Goal: Information Seeking & Learning: Learn about a topic

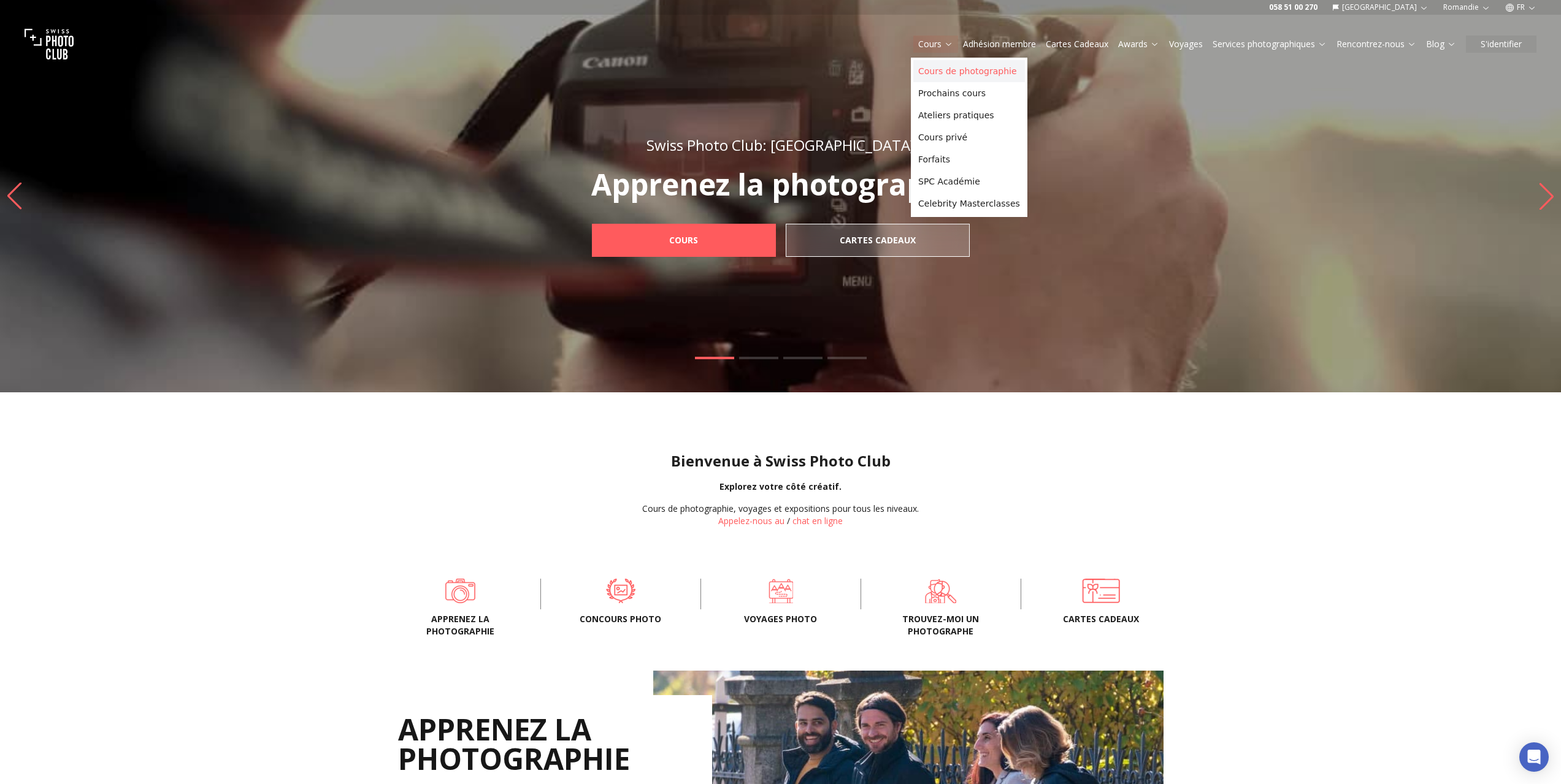
click at [935, 64] on link "Cours de photographie" at bounding box center [968, 70] width 111 height 22
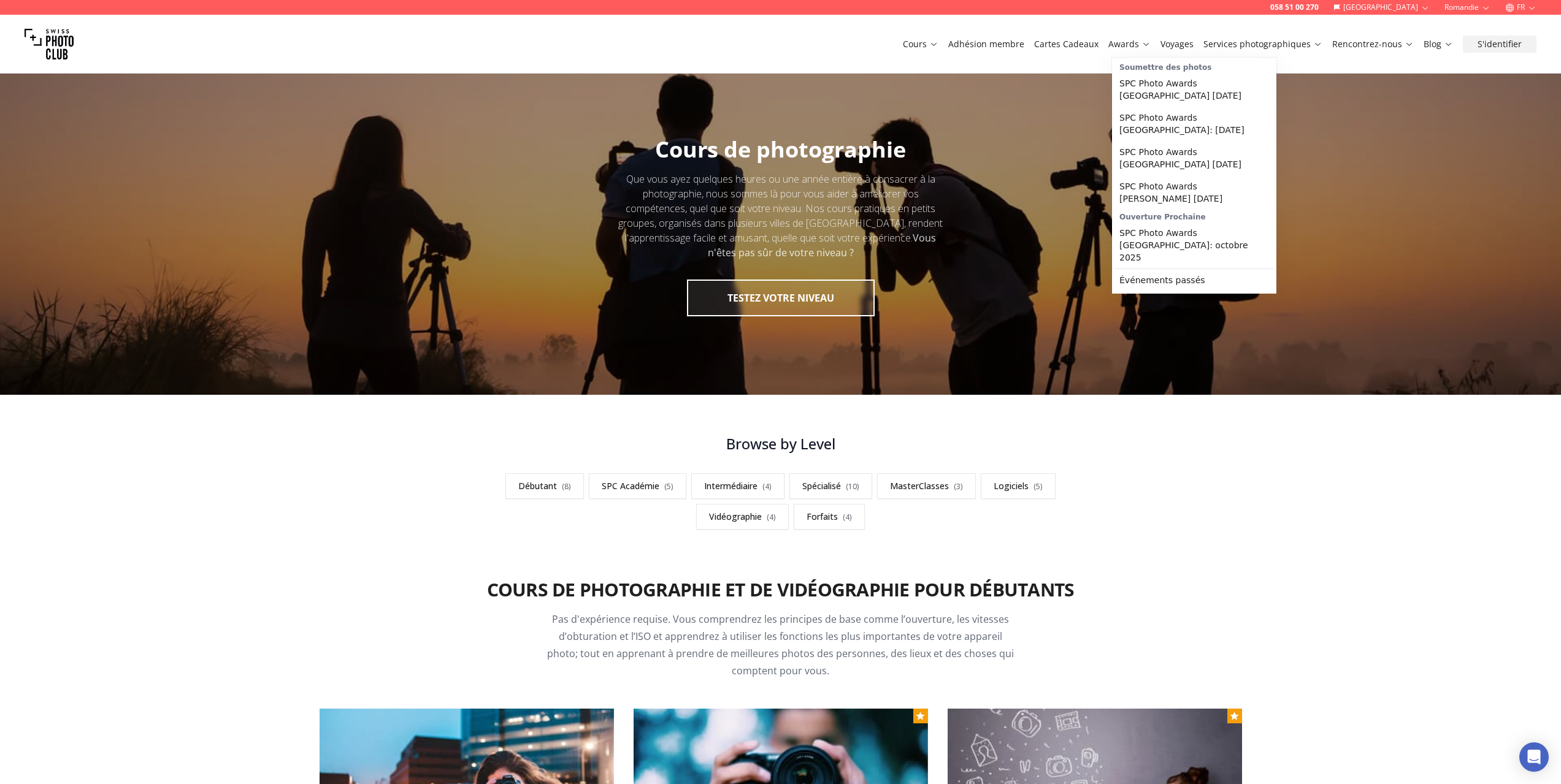
click at [1134, 40] on link "Awards" at bounding box center [1130, 44] width 42 height 12
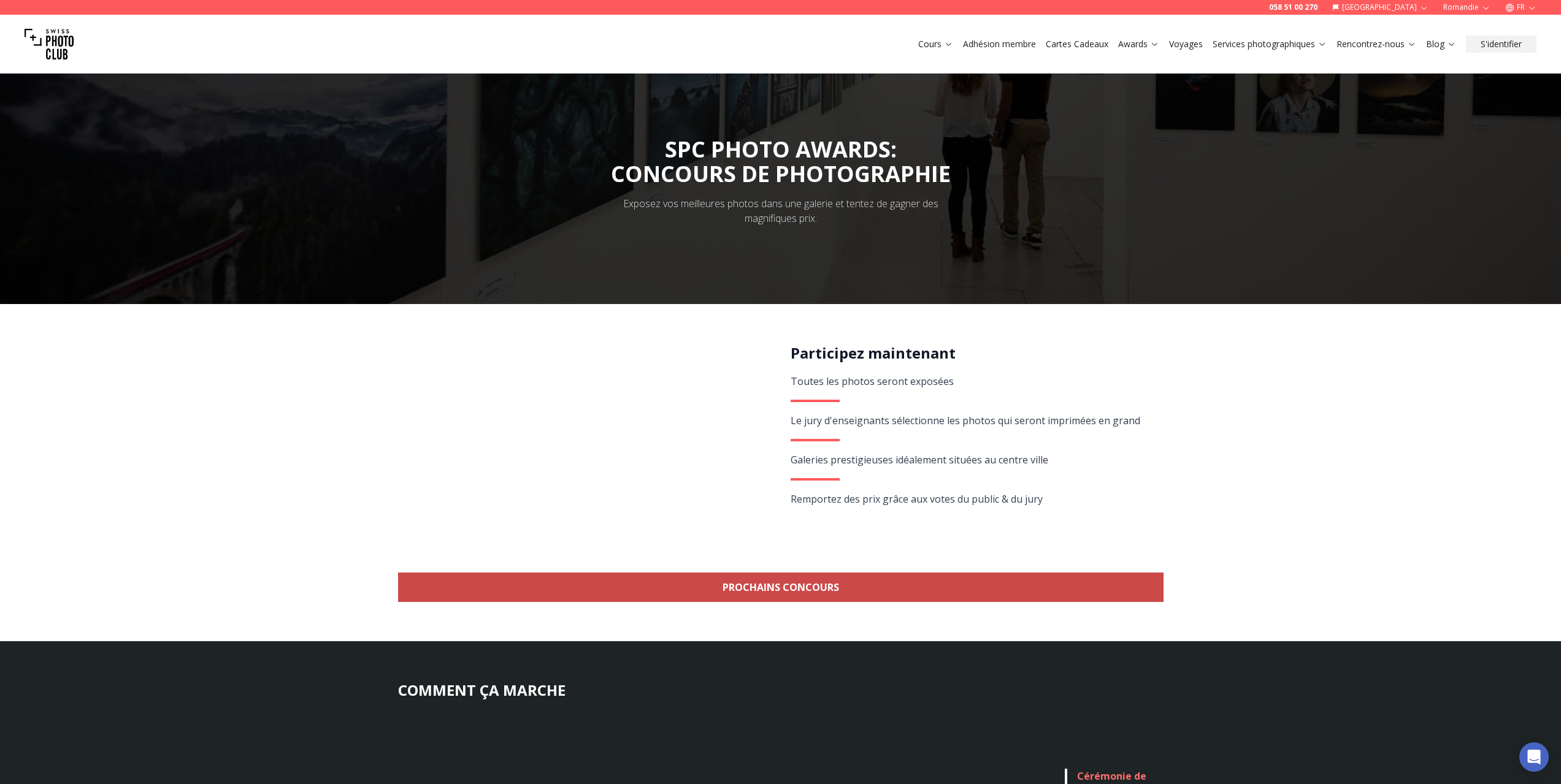
click at [731, 584] on link "Prochains concours" at bounding box center [780, 587] width 765 height 30
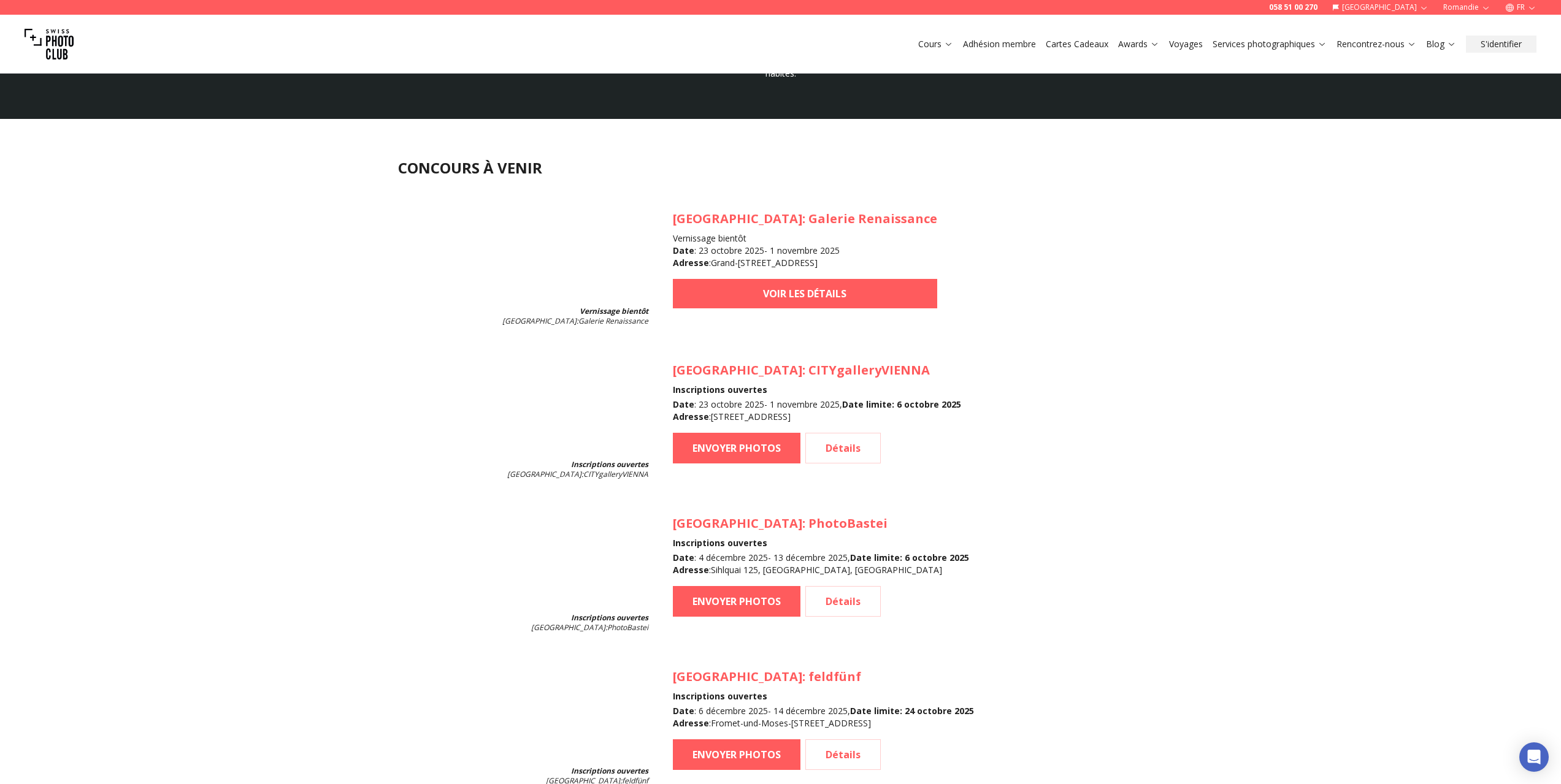
scroll to position [1105, 0]
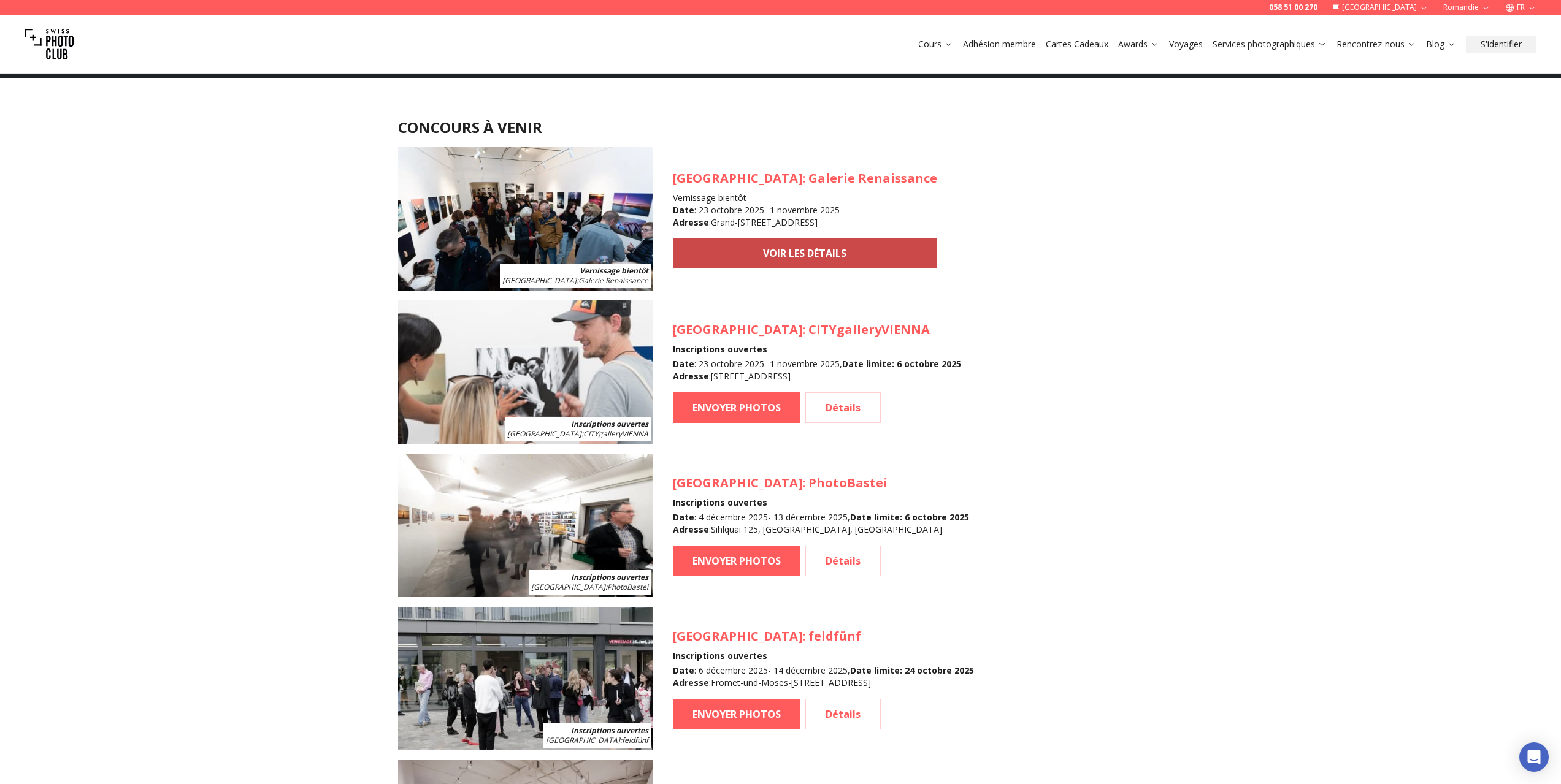
click at [779, 261] on link "VOIR LES DÉTAILS" at bounding box center [805, 253] width 264 height 30
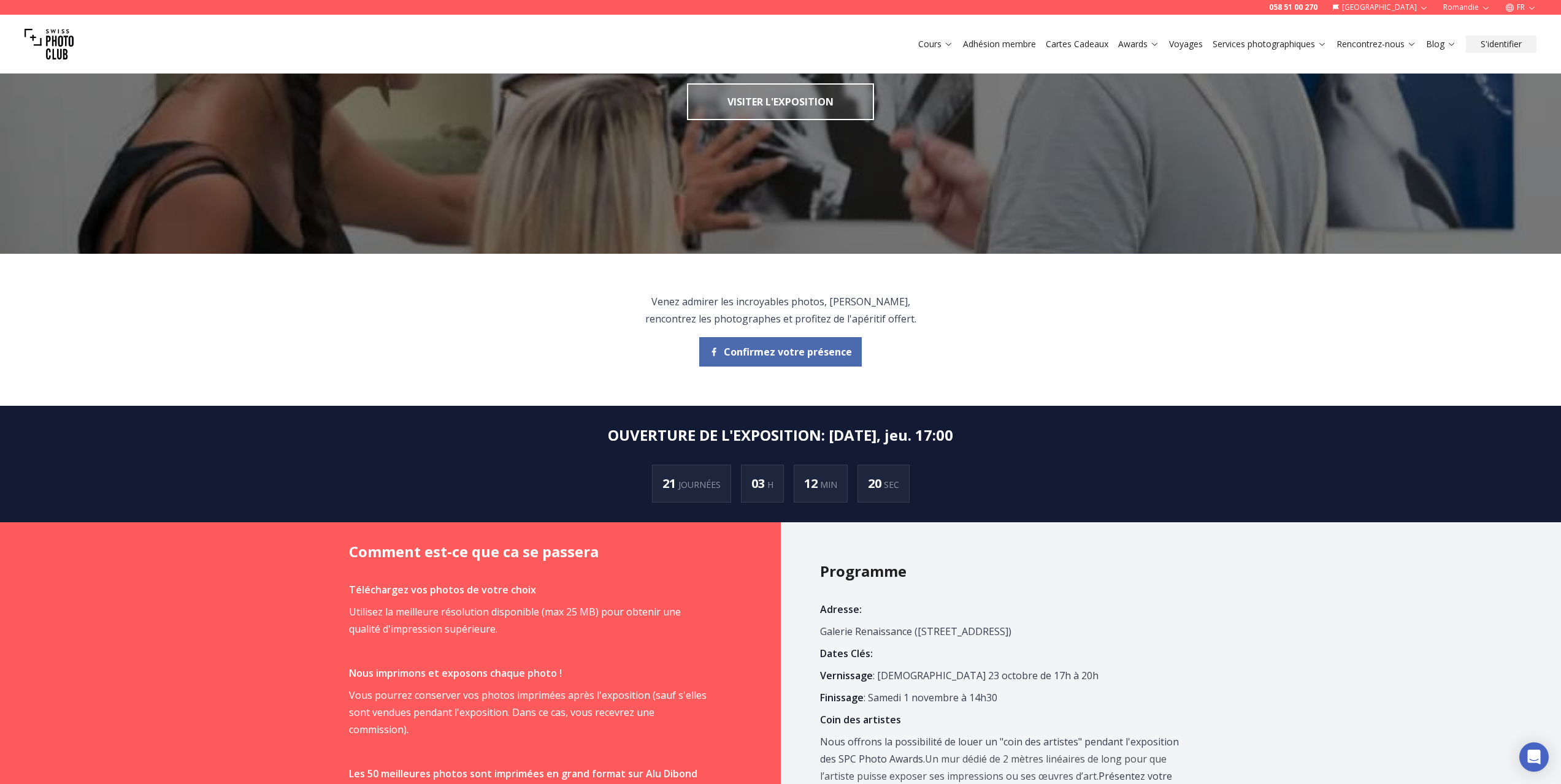
scroll to position [245, 0]
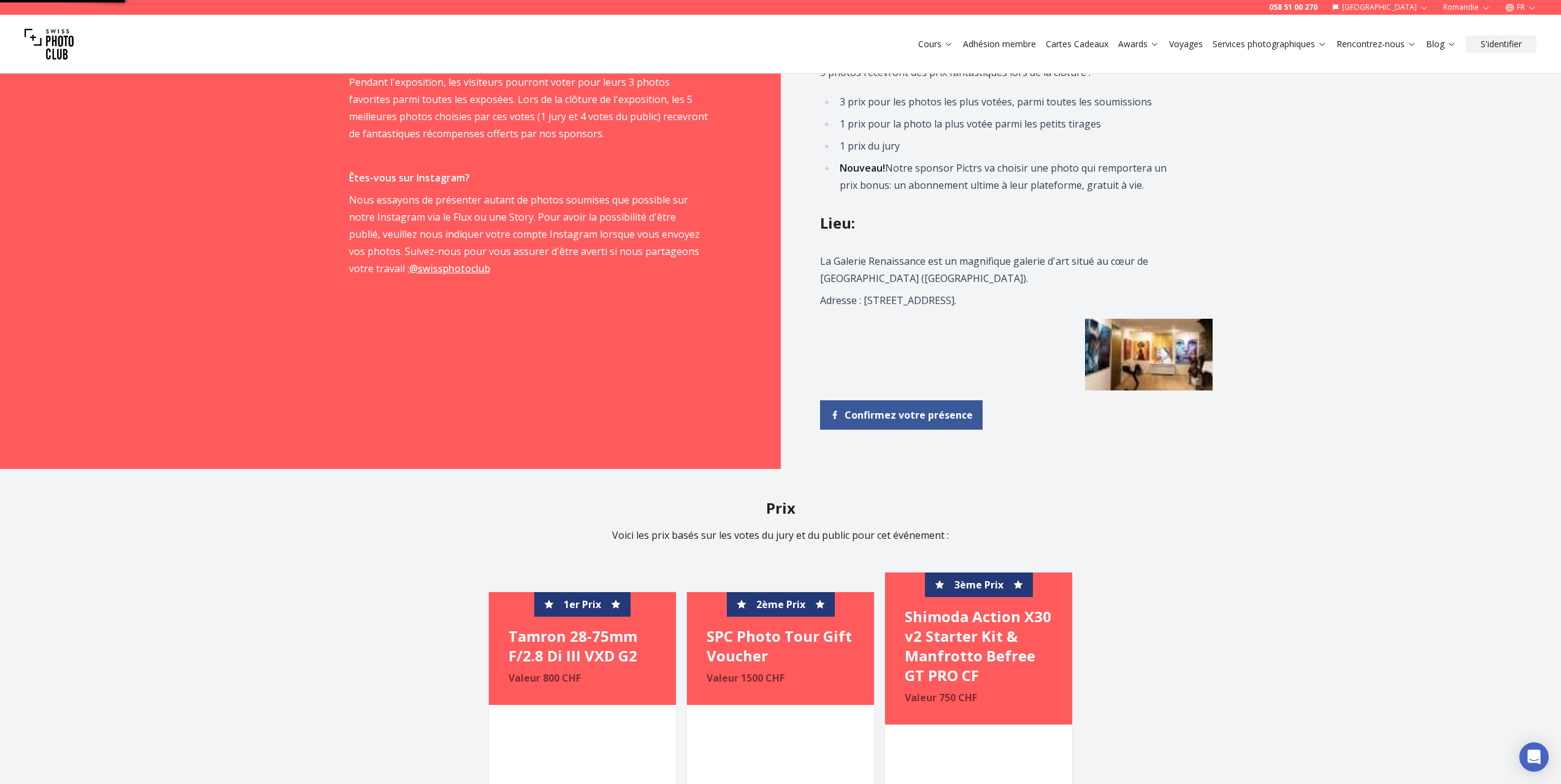
scroll to position [1105, 0]
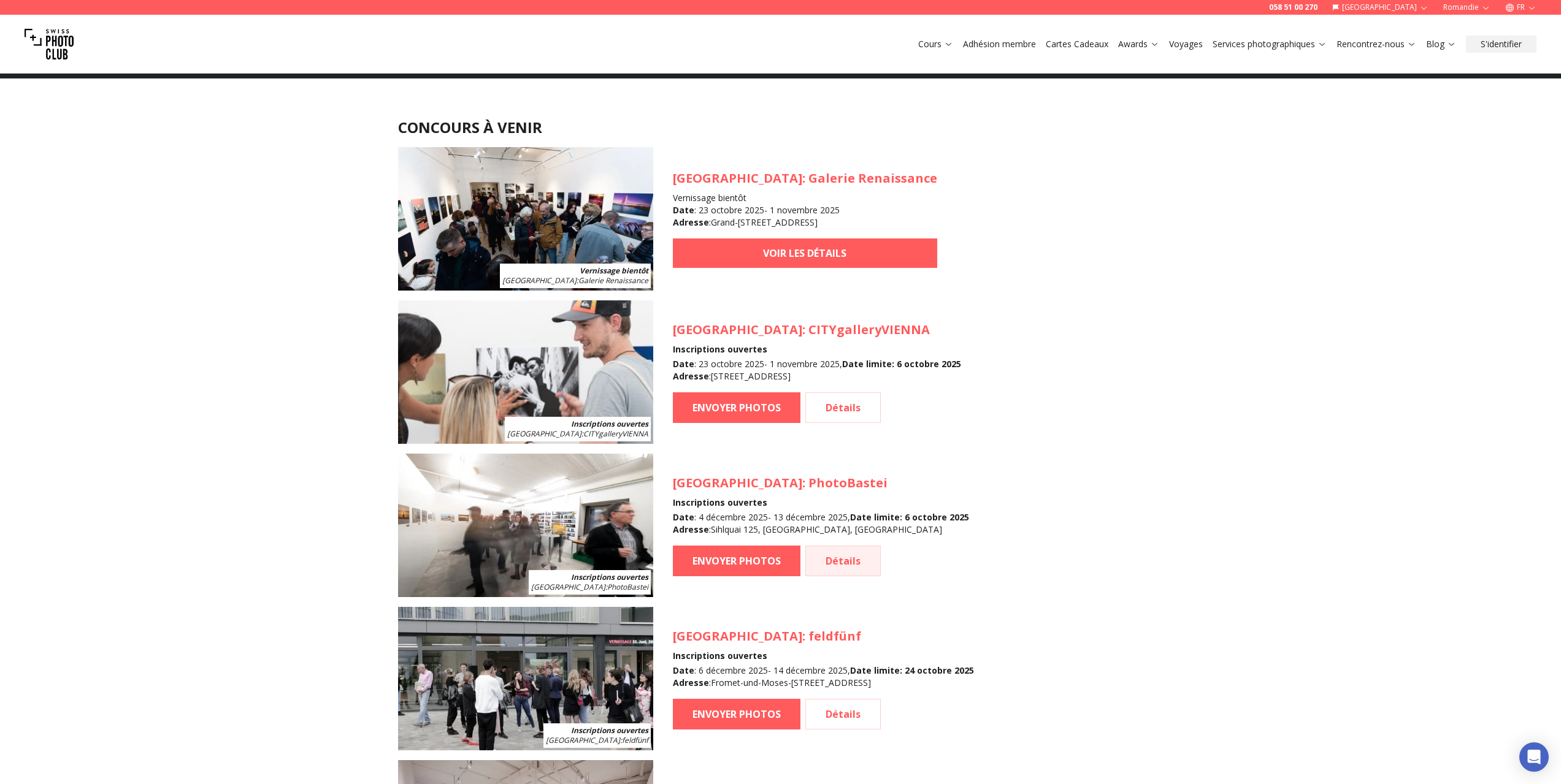
click at [827, 562] on link "Détails" at bounding box center [843, 561] width 76 height 30
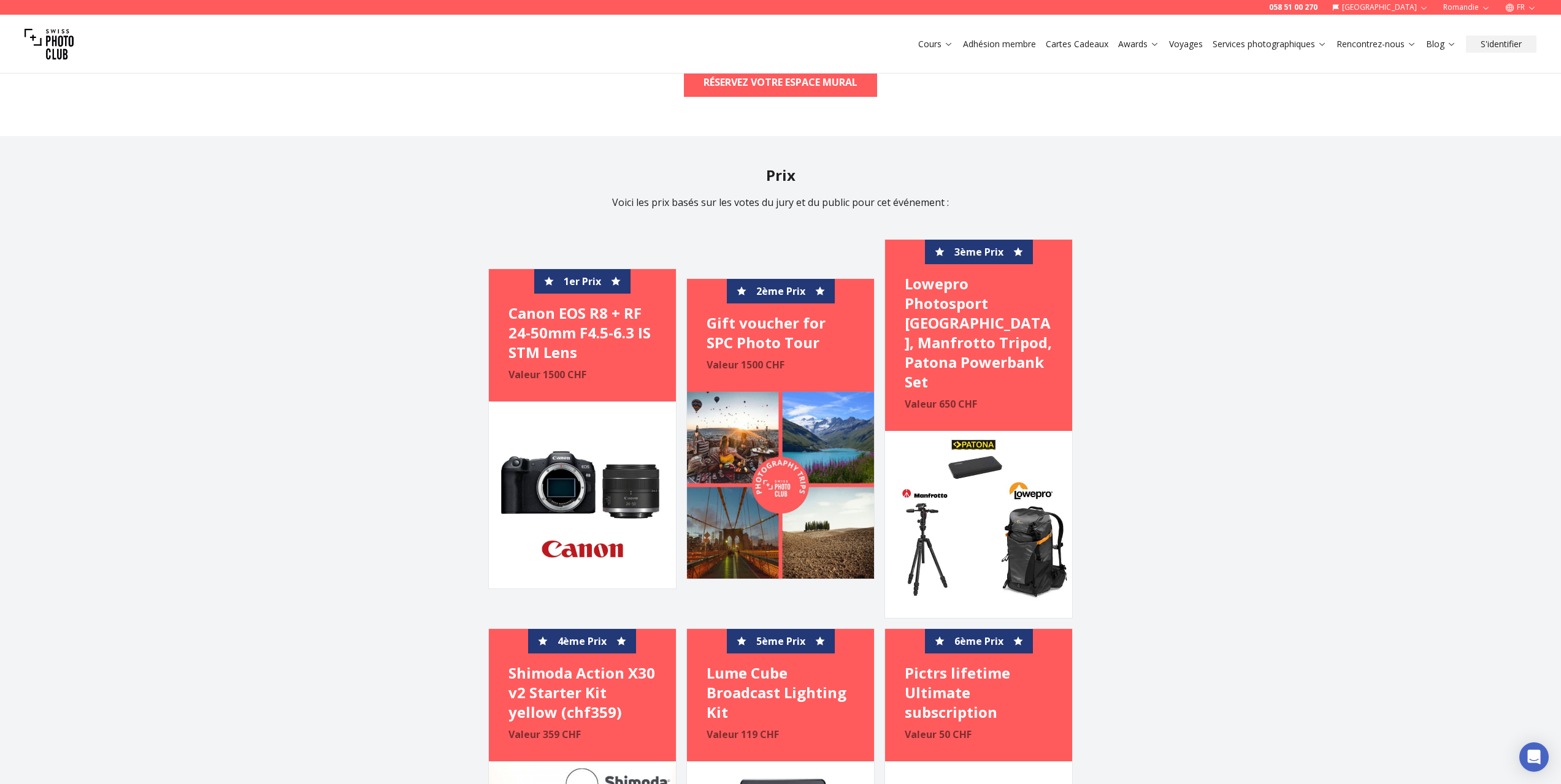
scroll to position [2146, 0]
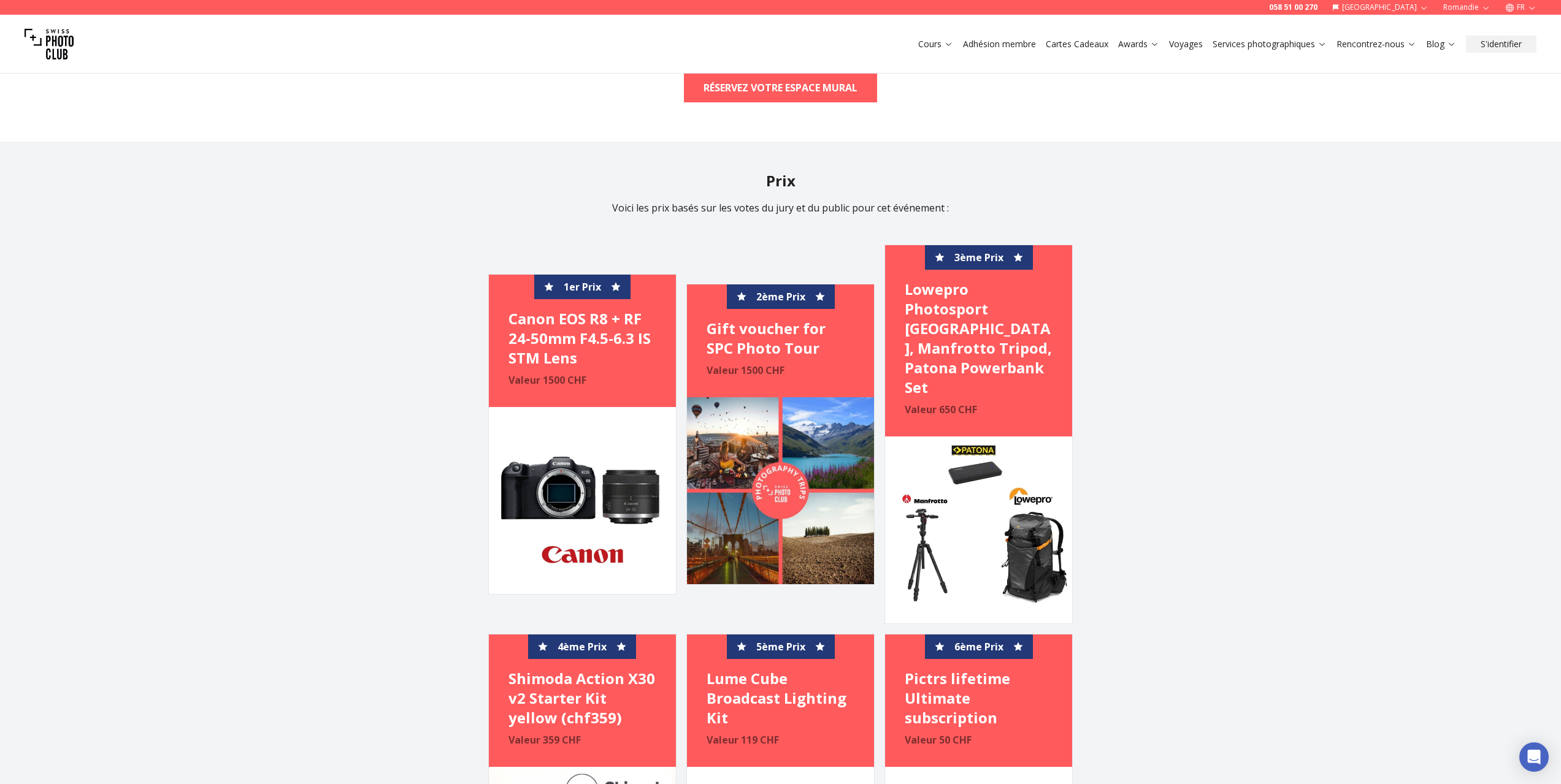
click at [570, 446] on img at bounding box center [582, 500] width 187 height 187
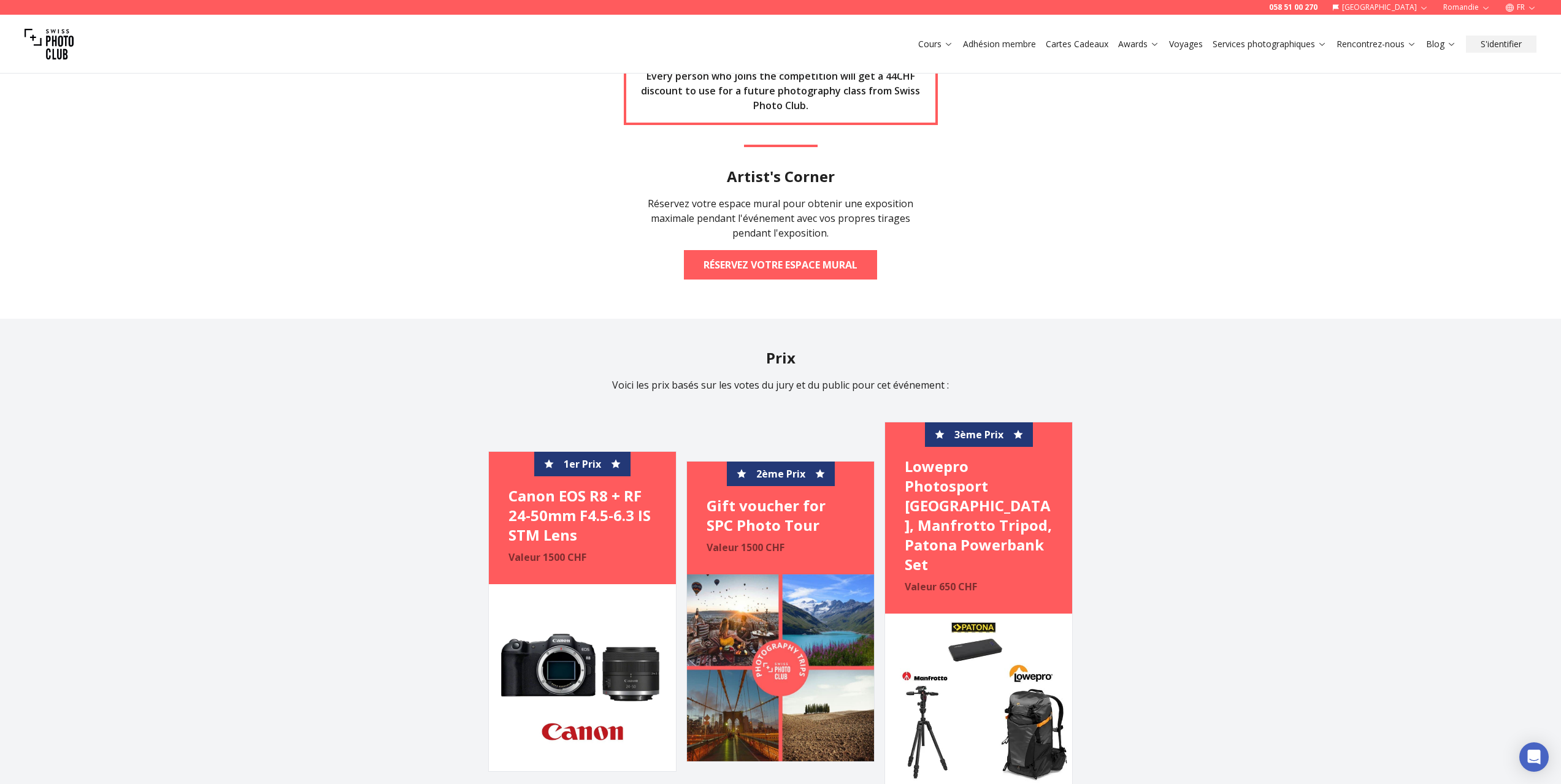
scroll to position [1778, 0]
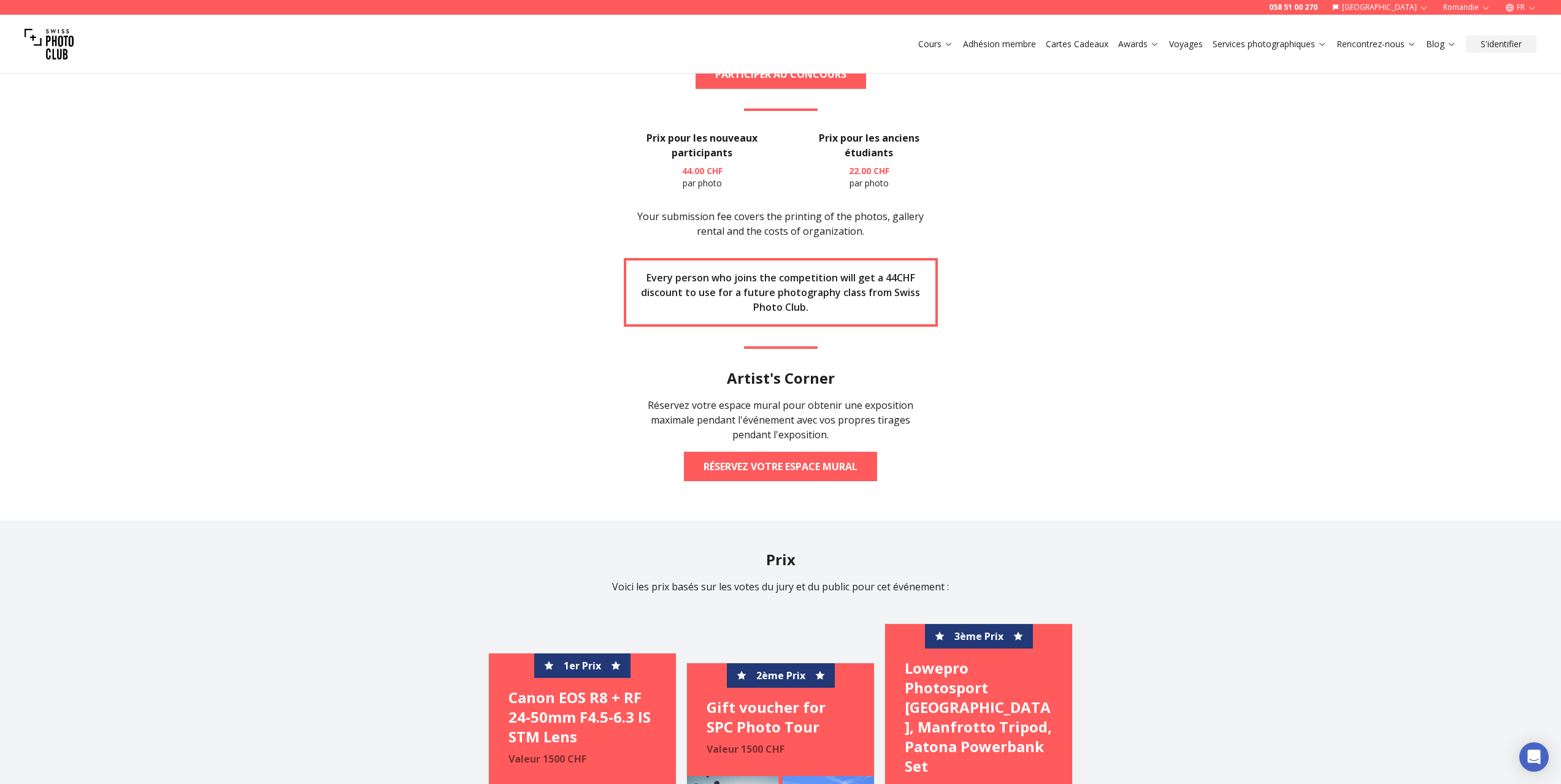
drag, startPoint x: 549, startPoint y: 413, endPoint x: 551, endPoint y: 304, distance: 109.0
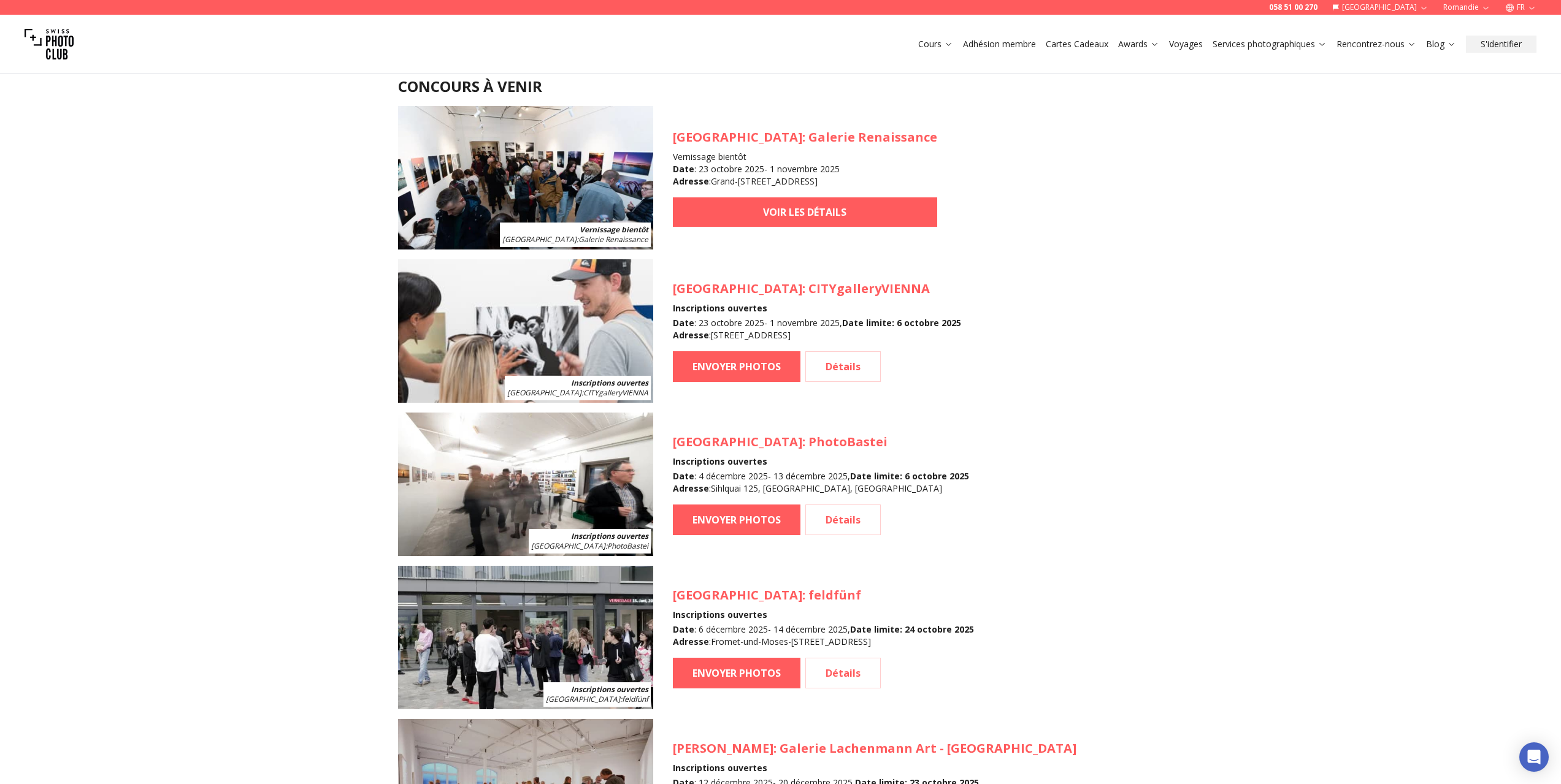
scroll to position [1288, 0]
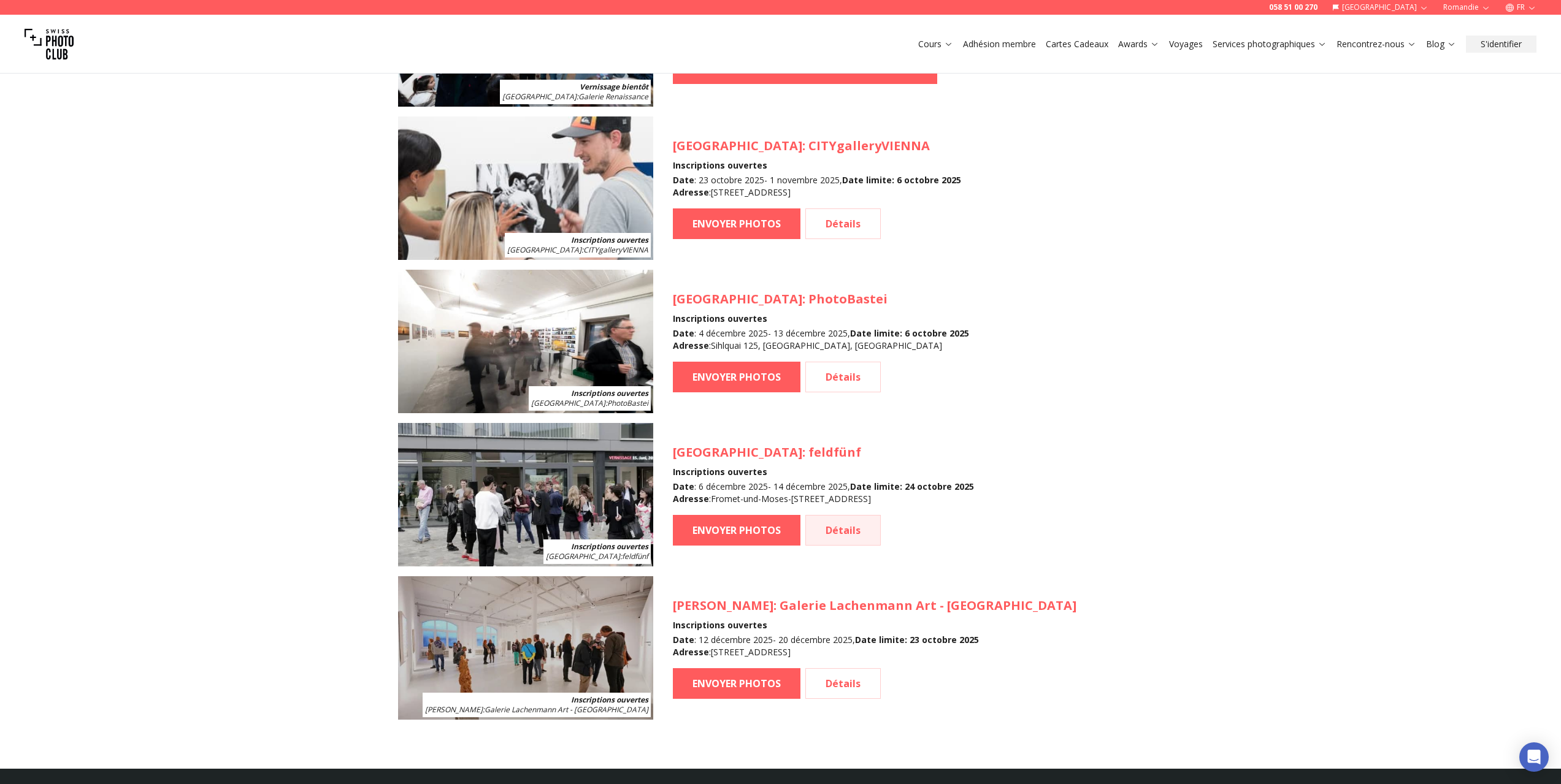
click at [818, 533] on link "Détails" at bounding box center [843, 530] width 76 height 30
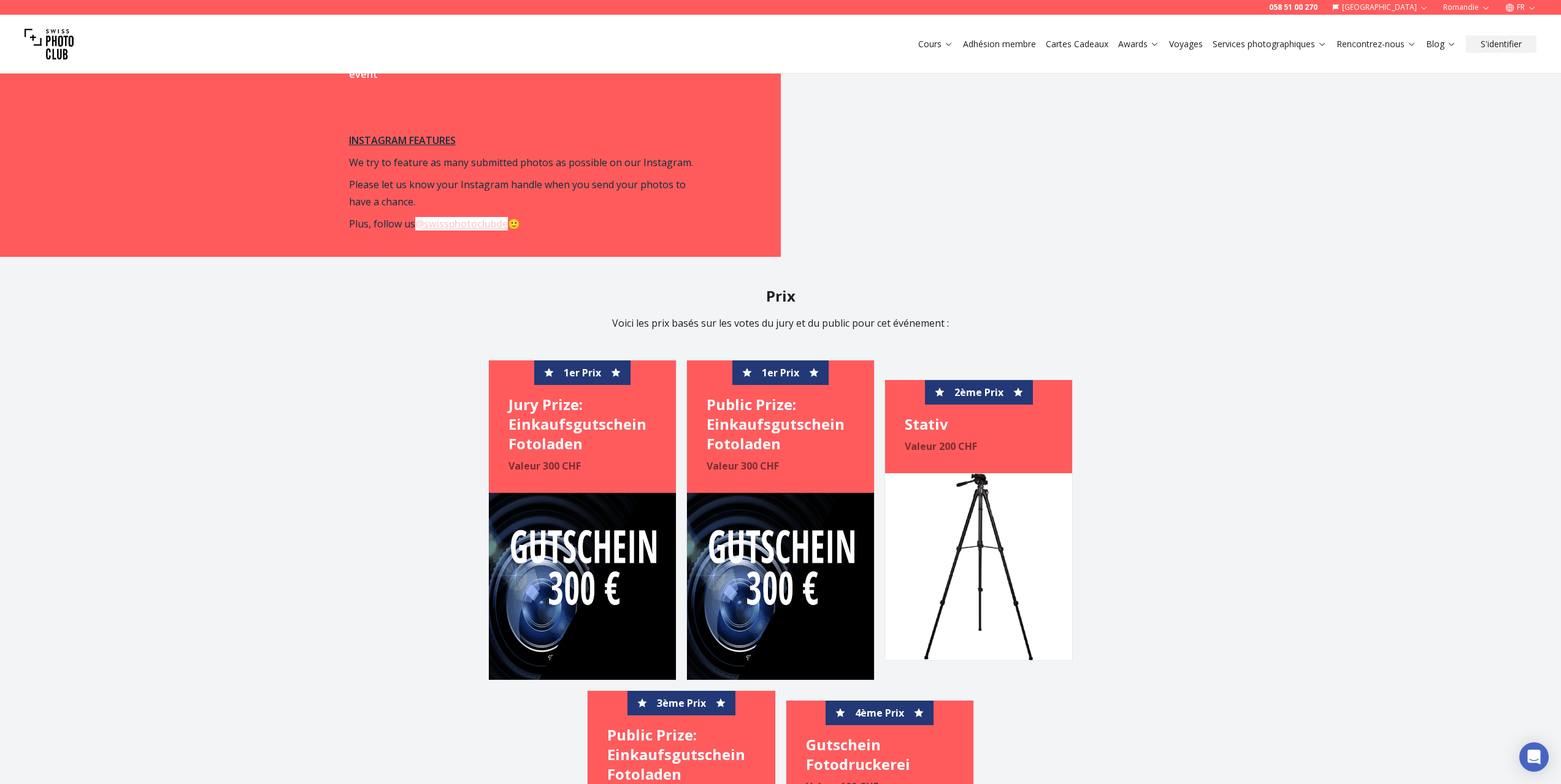
scroll to position [2085, 0]
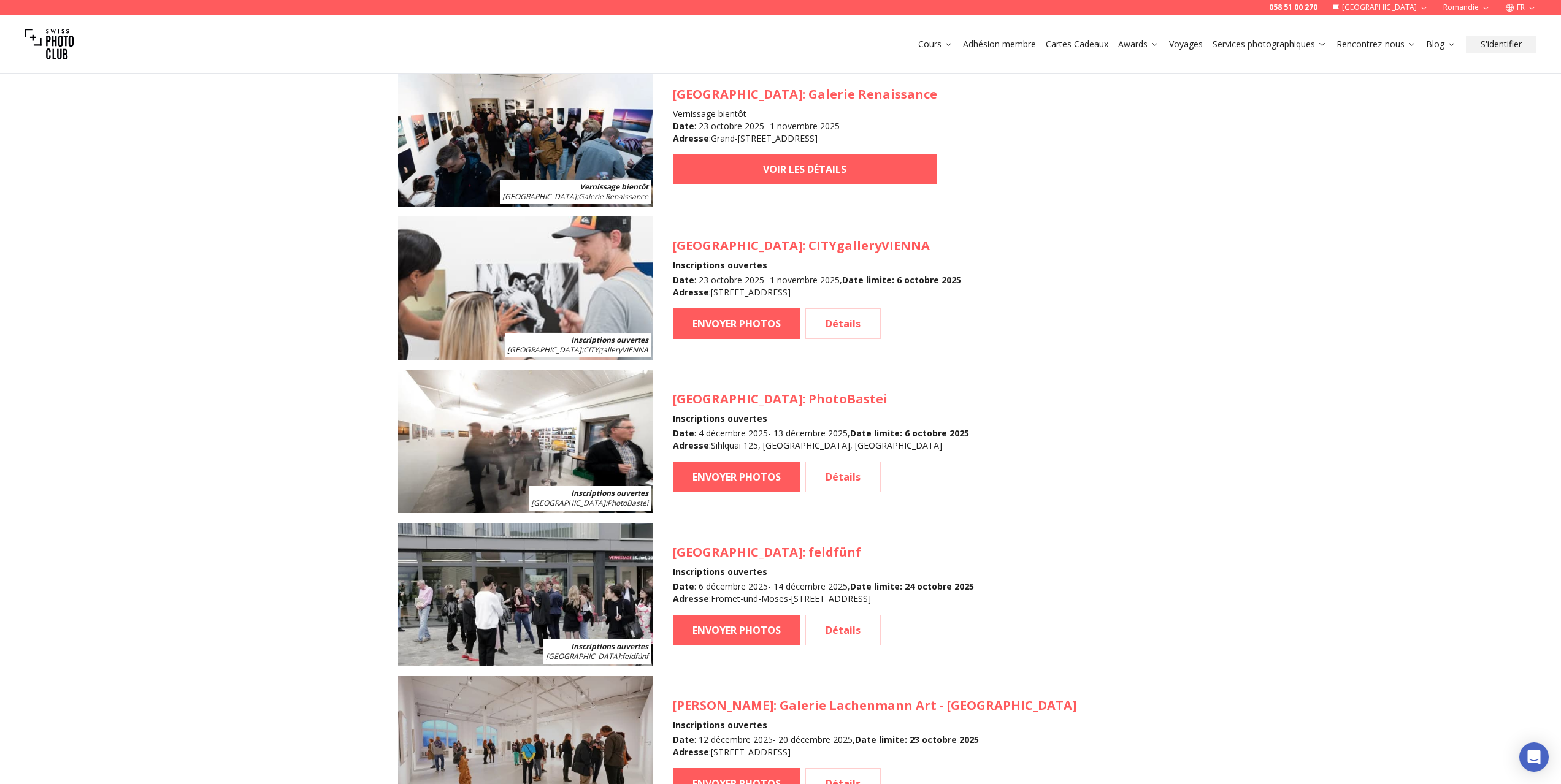
scroll to position [1105, 0]
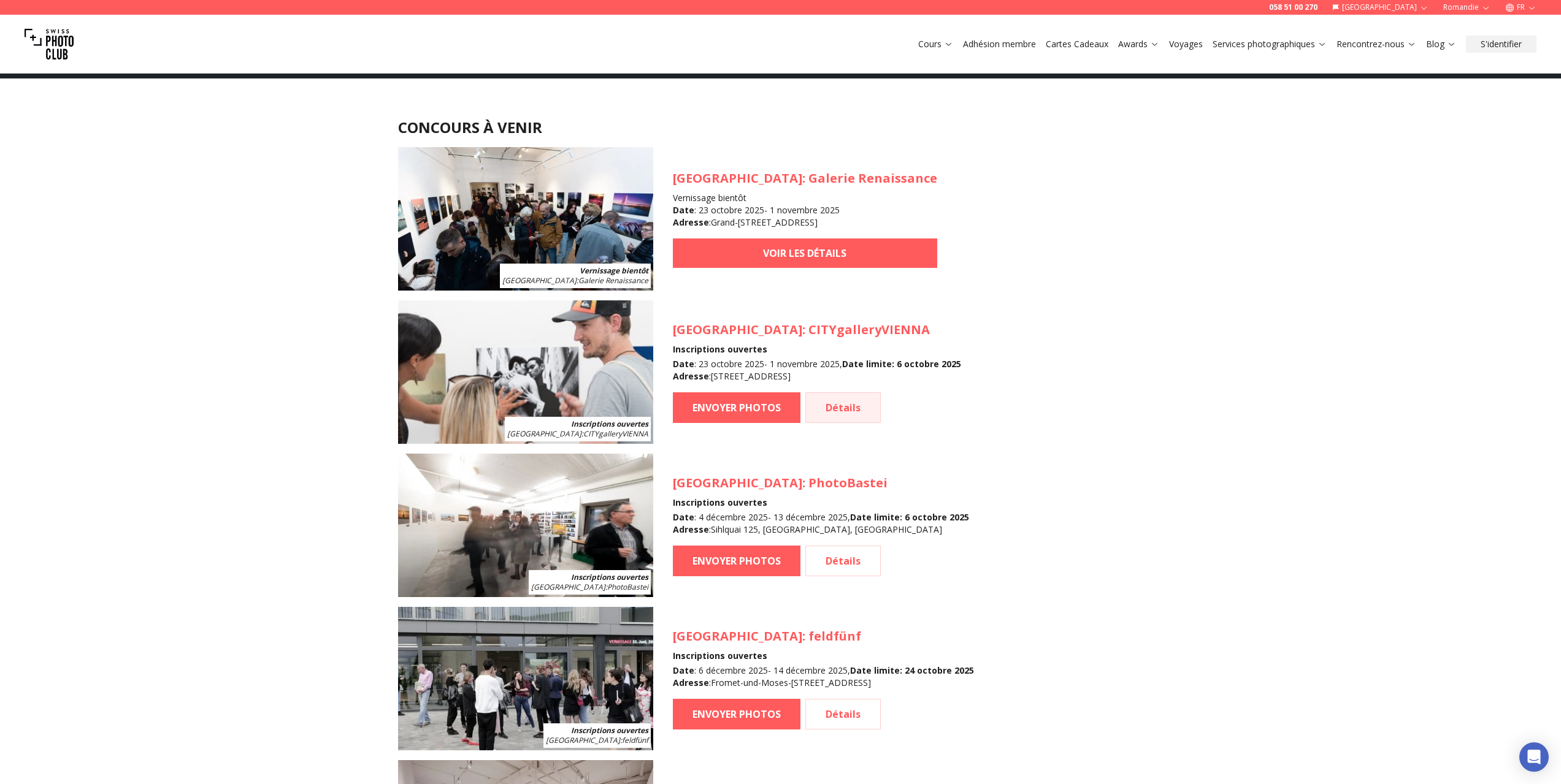
click at [827, 408] on link "Détails" at bounding box center [843, 408] width 76 height 30
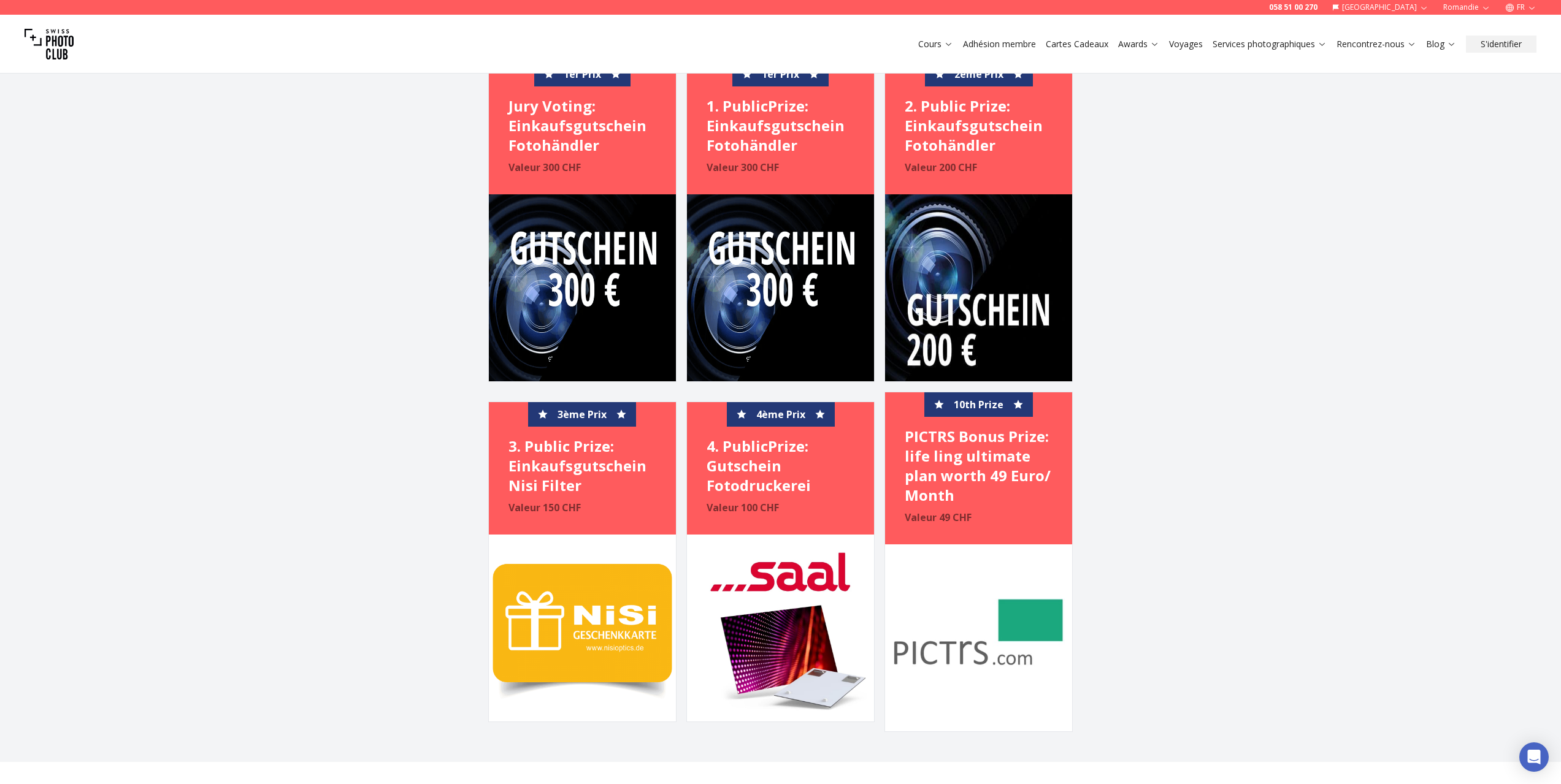
scroll to position [2697, 0]
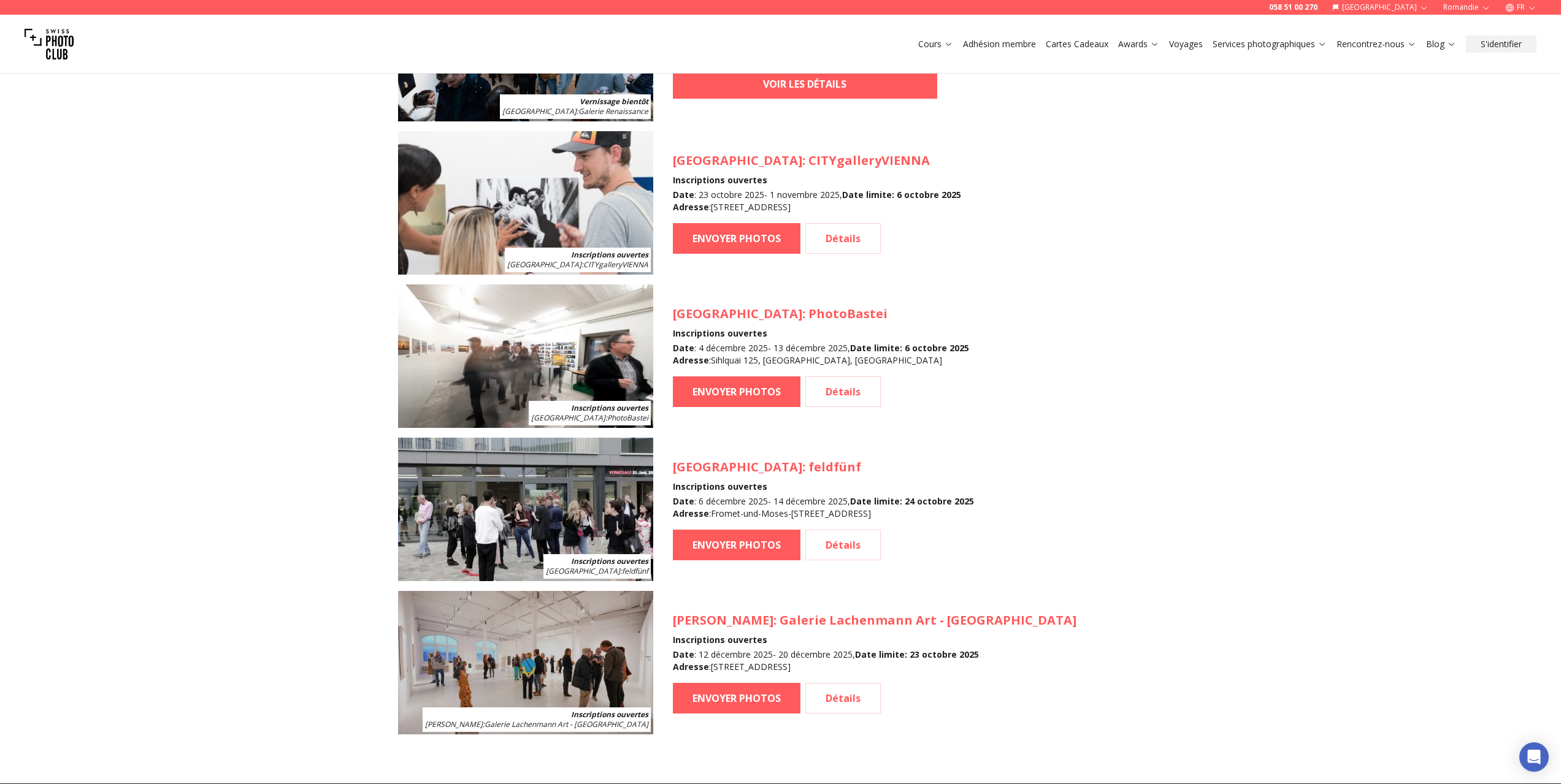
scroll to position [1288, 0]
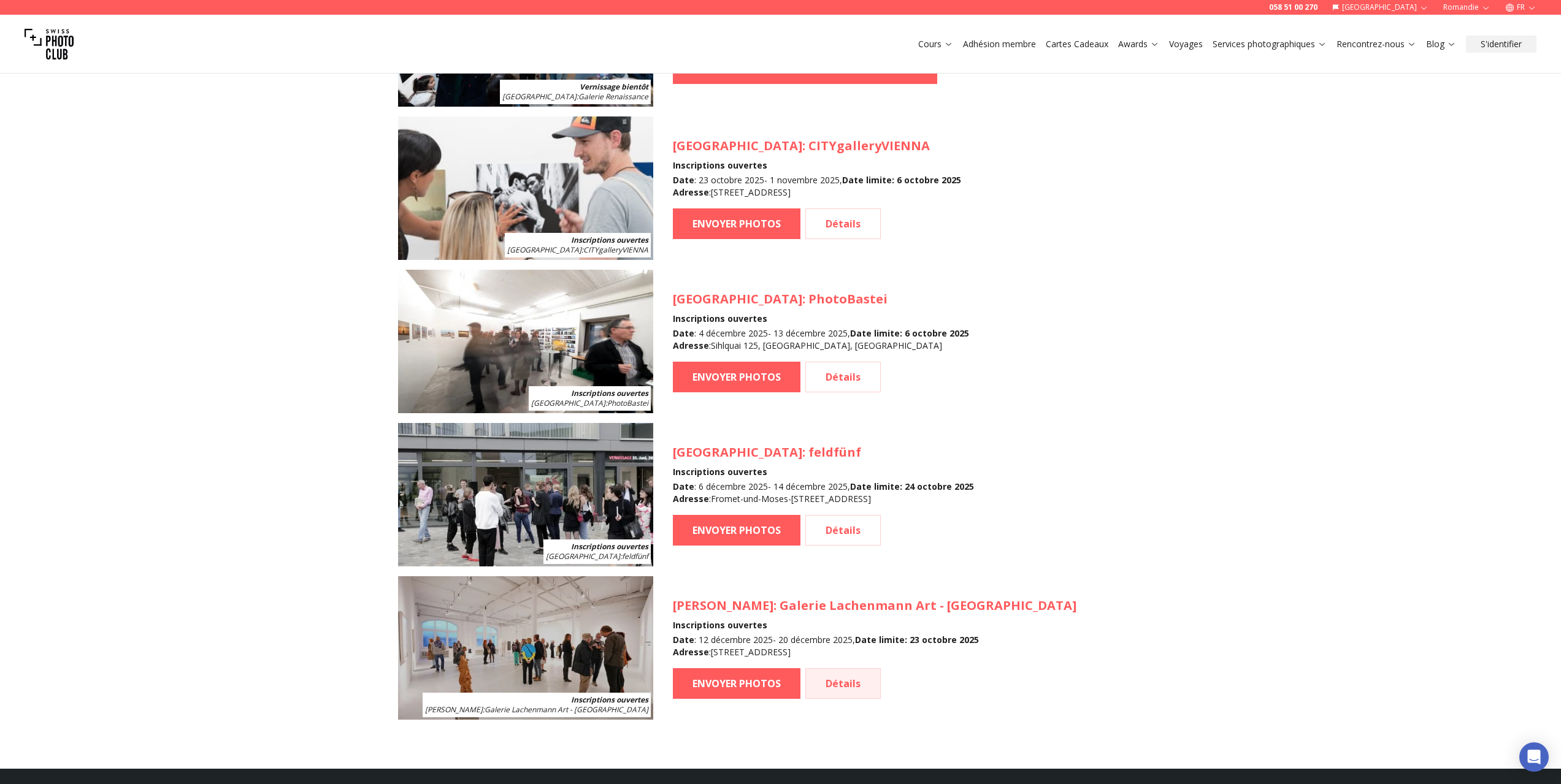
click at [847, 695] on link "Détails" at bounding box center [843, 683] width 76 height 30
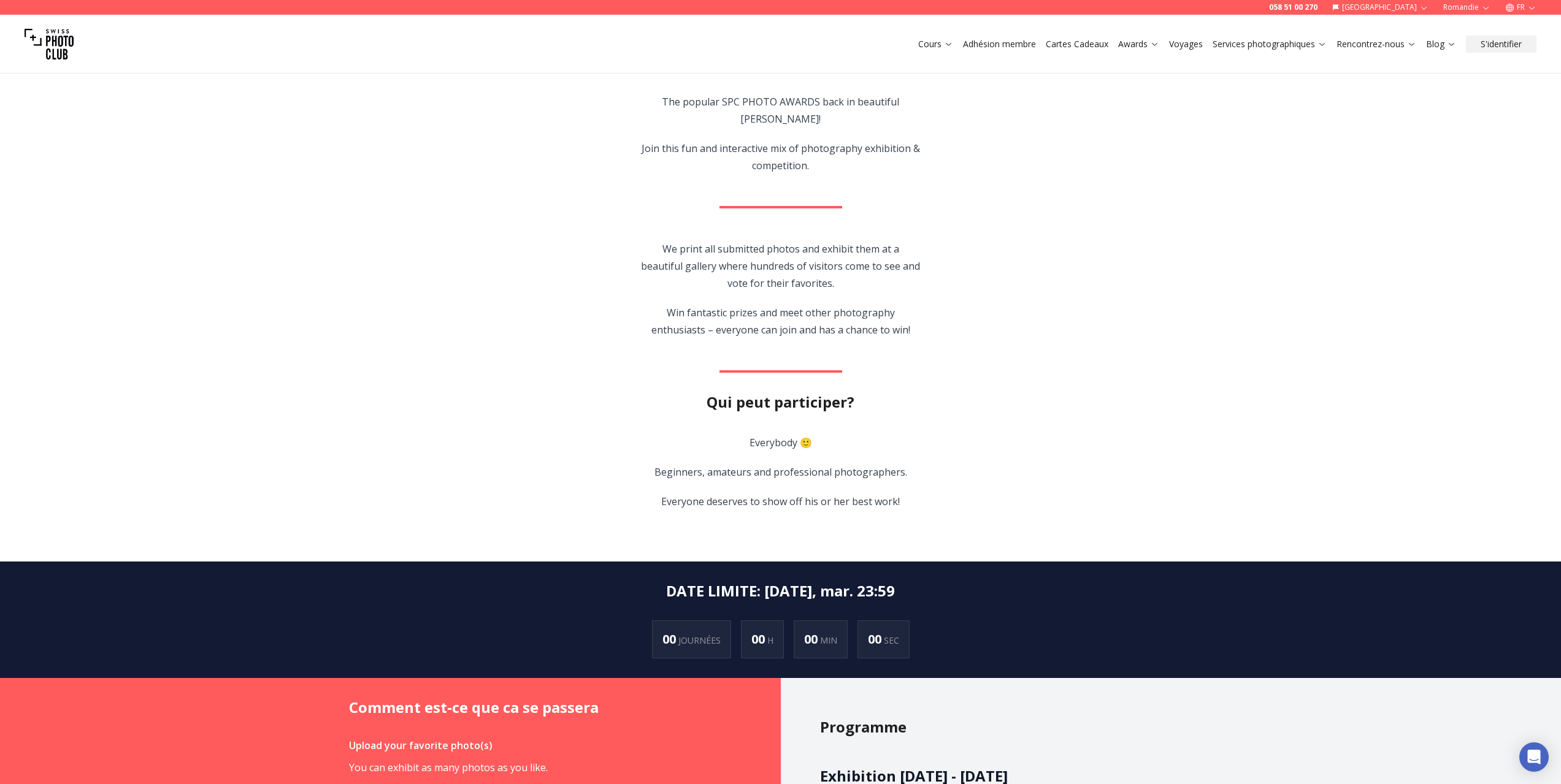
scroll to position [551, 0]
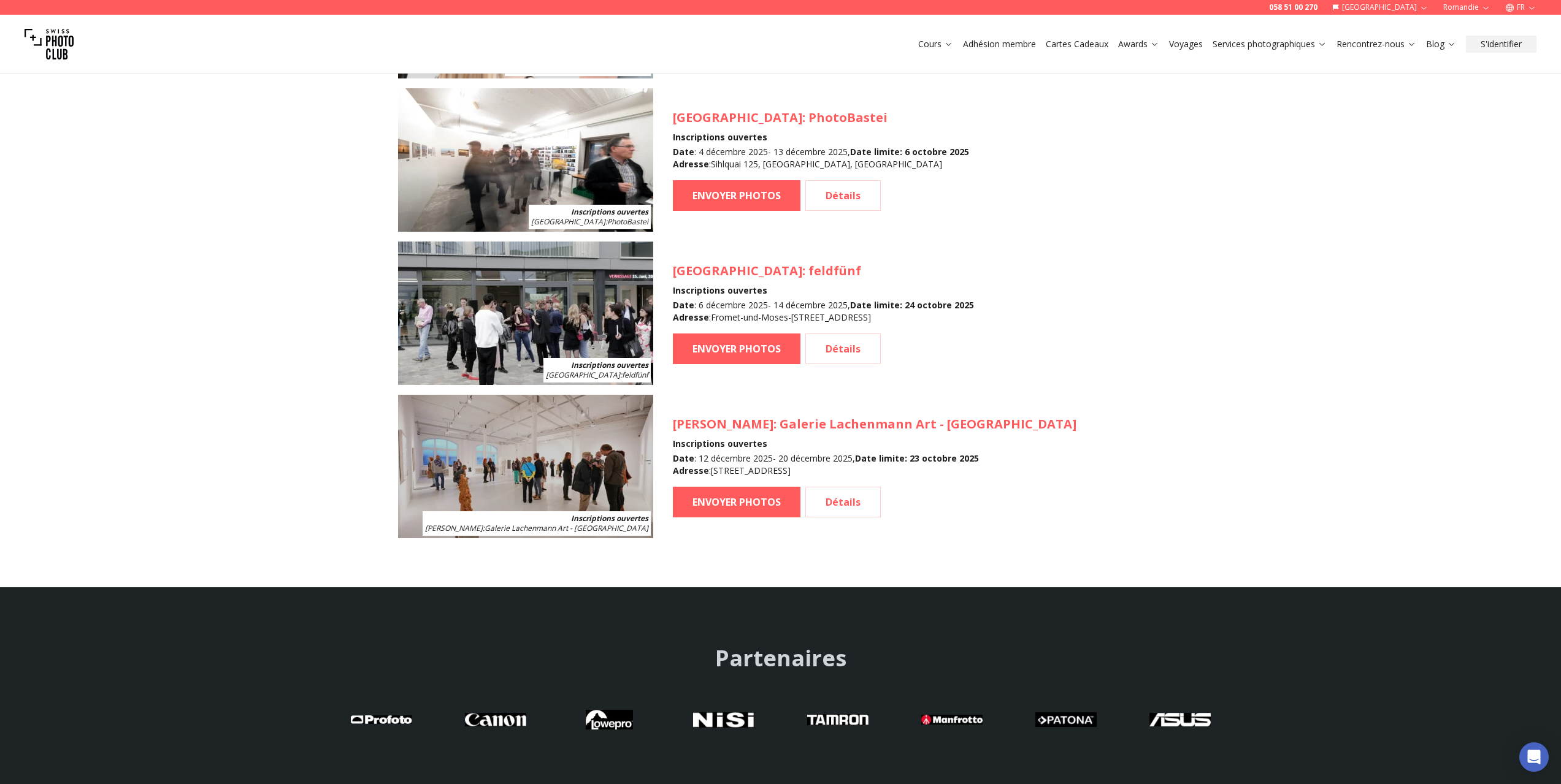
scroll to position [1473, 0]
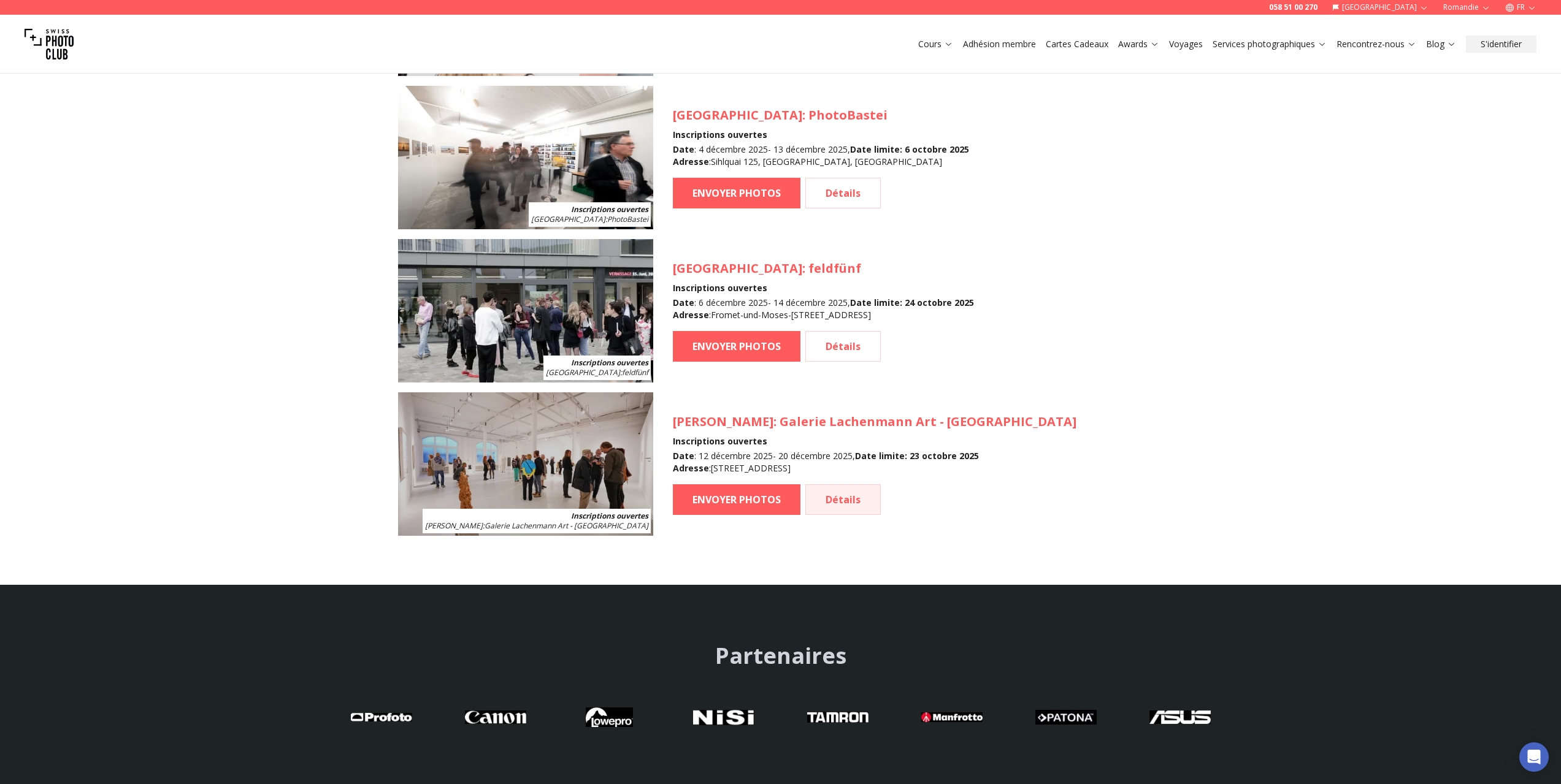
click at [818, 499] on link "Détails" at bounding box center [843, 499] width 76 height 30
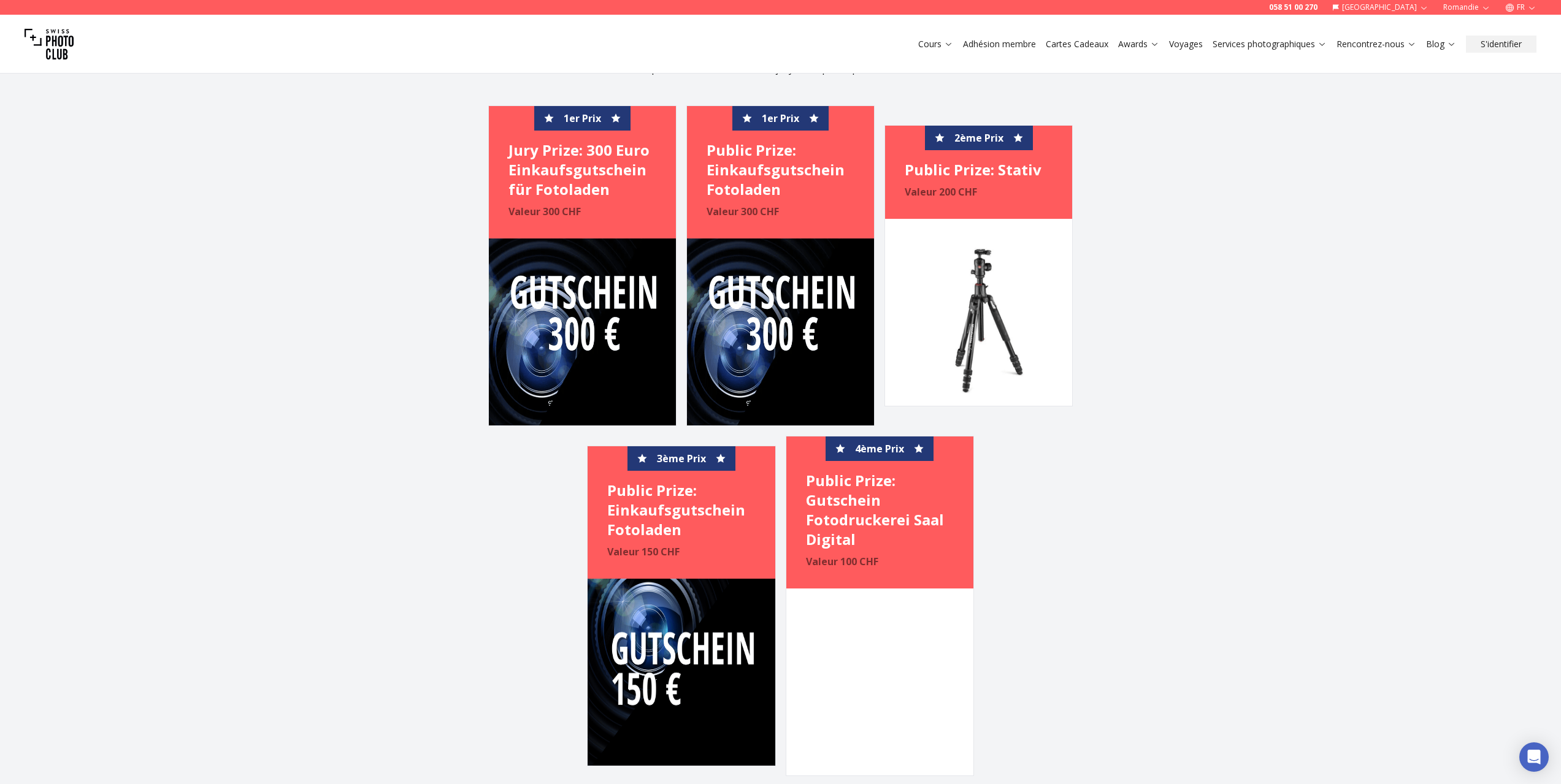
scroll to position [2943, 0]
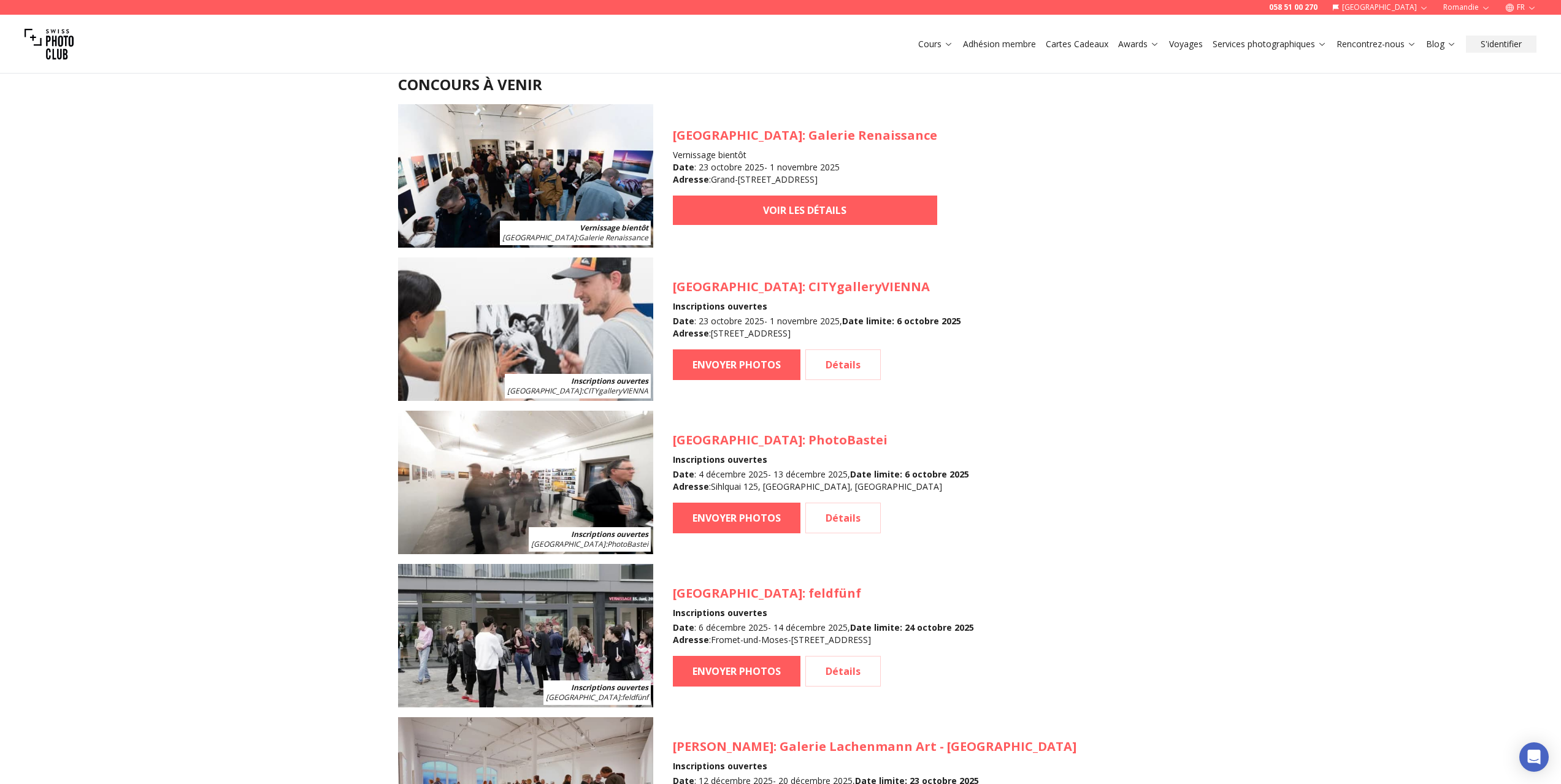
scroll to position [1105, 0]
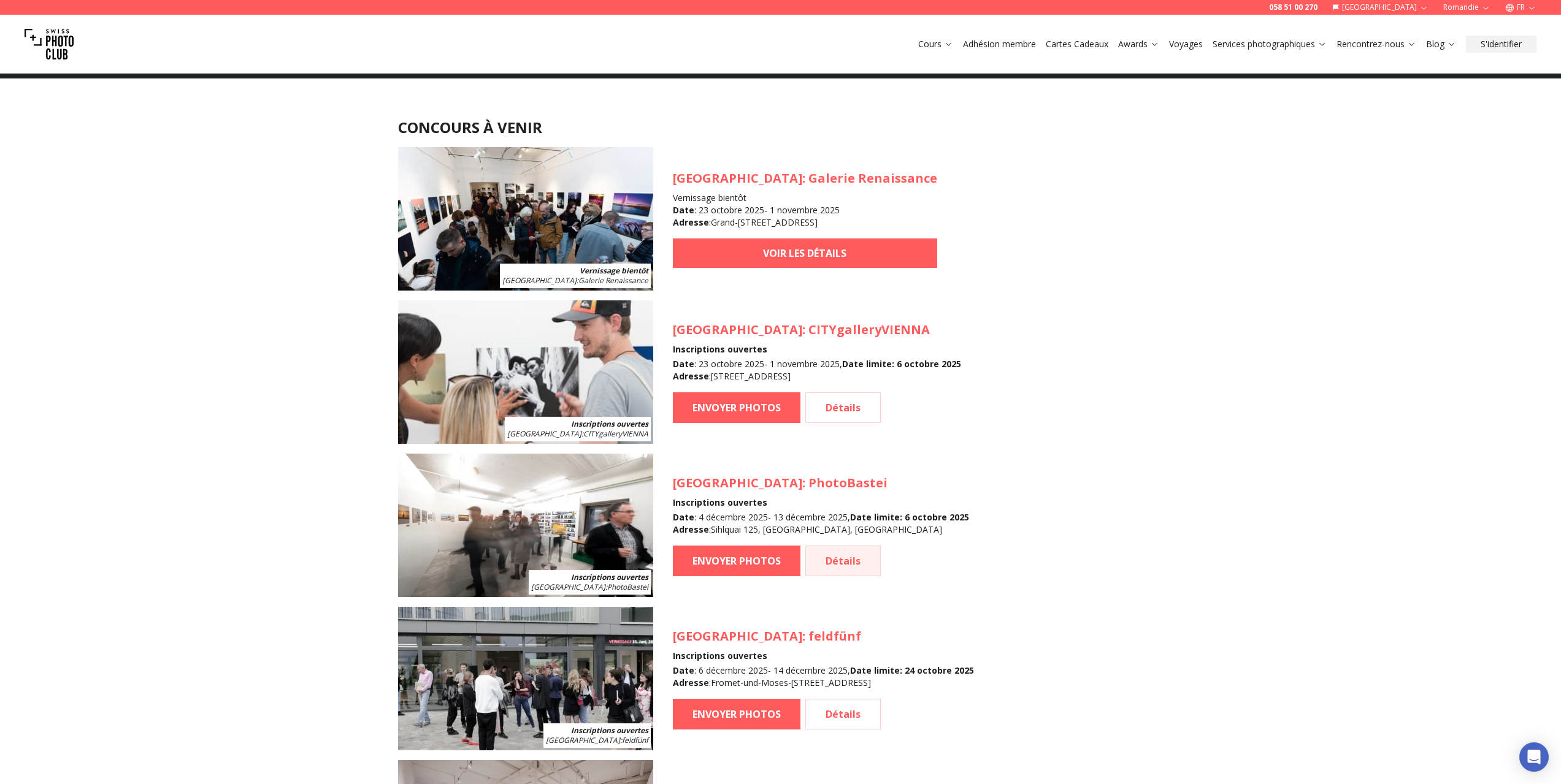
click at [840, 567] on link "Détails" at bounding box center [843, 561] width 76 height 30
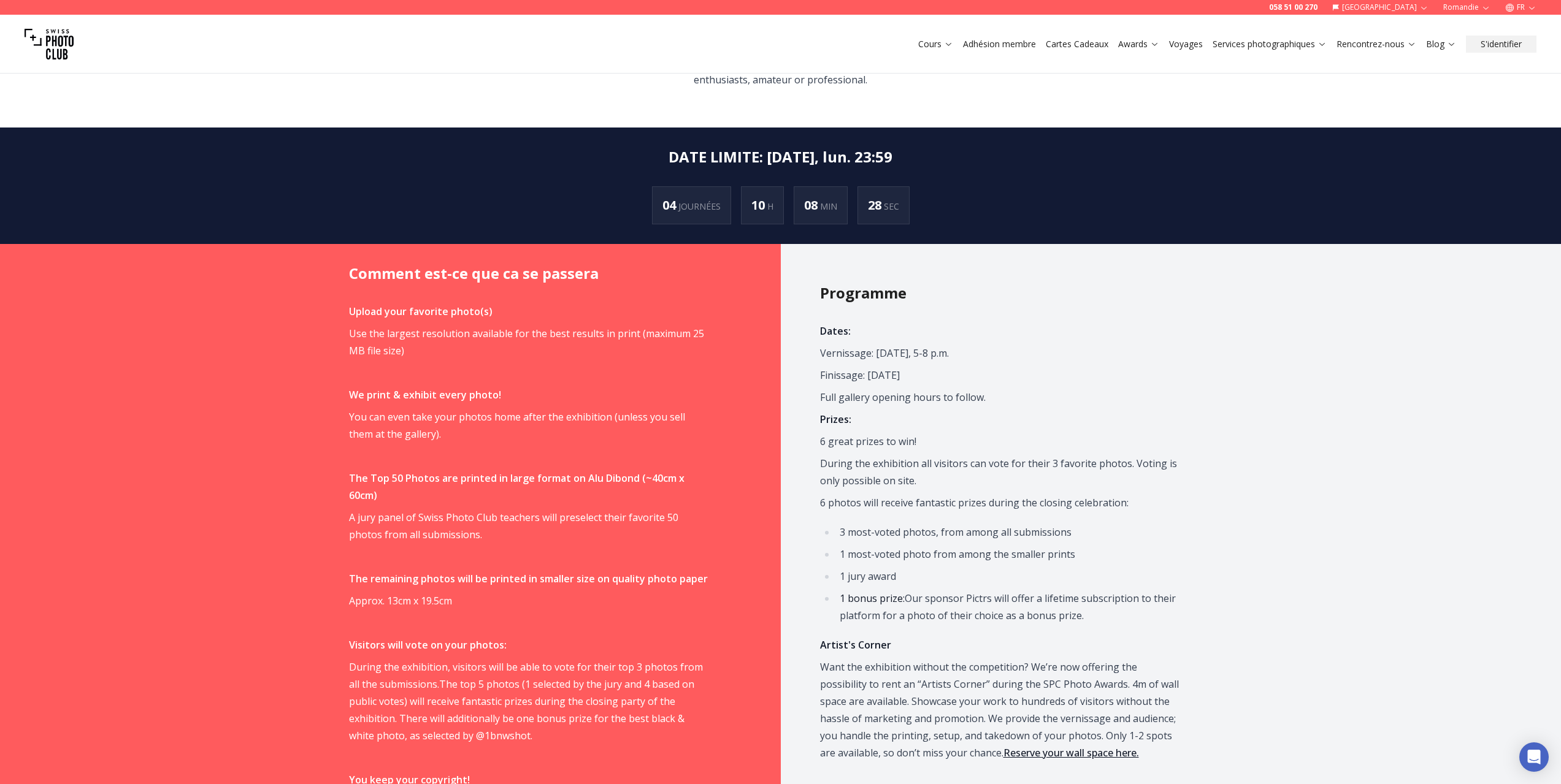
scroll to position [797, 0]
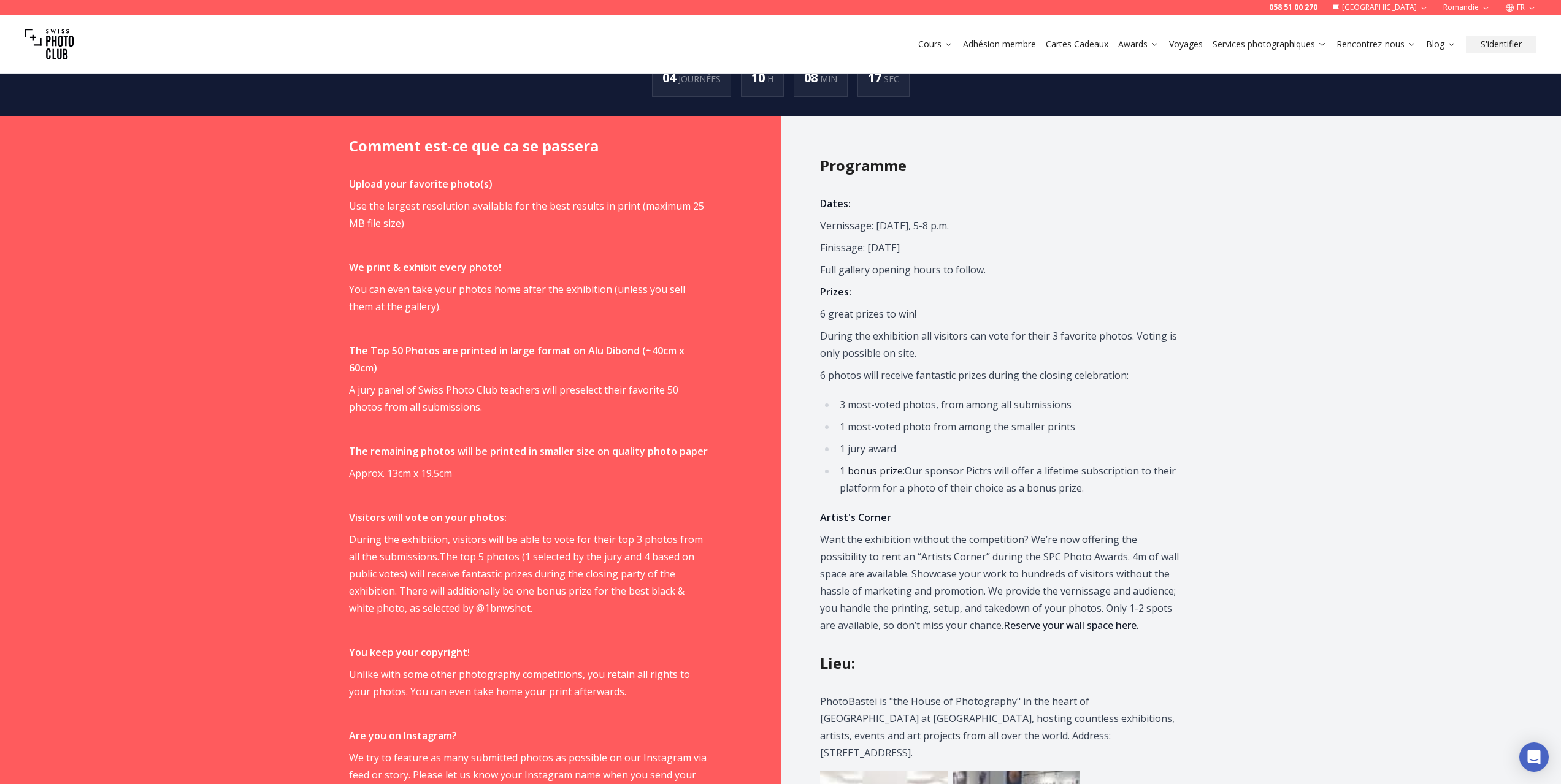
click at [1015, 624] on link "Reserve your wall space here." at bounding box center [1071, 626] width 136 height 14
